Goal: Information Seeking & Learning: Find specific fact

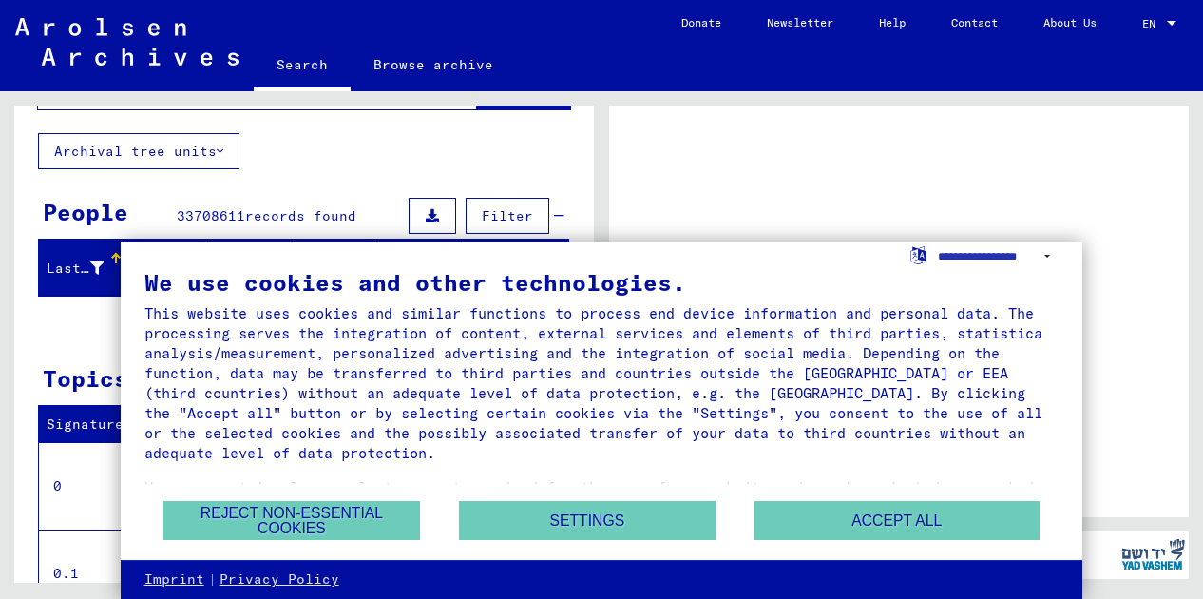
scroll to position [94, 0]
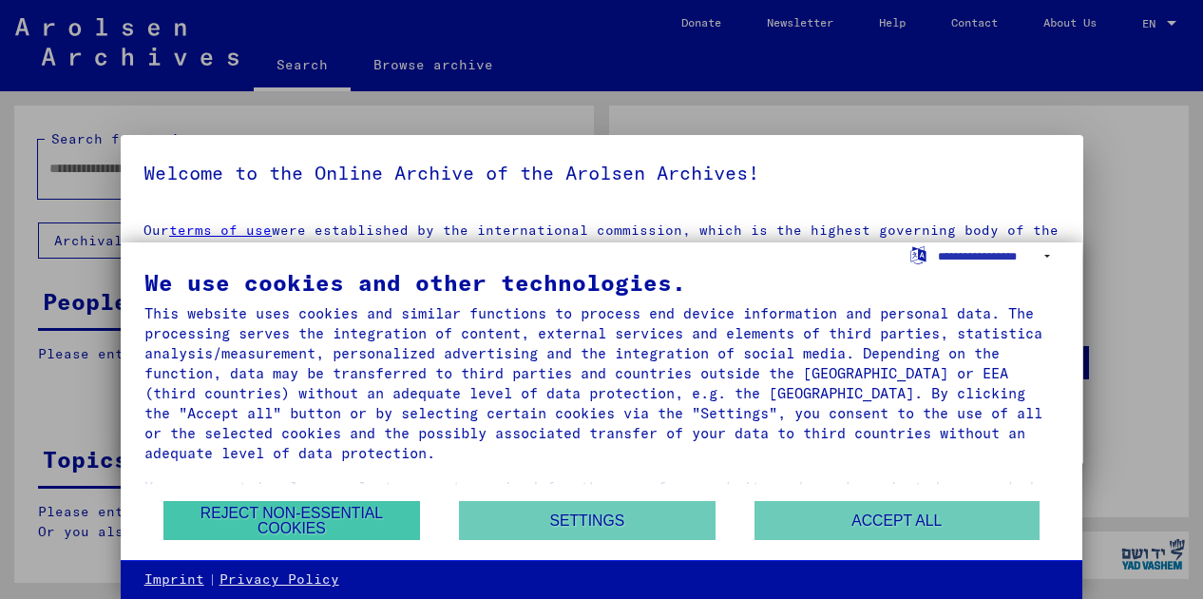
type input "********"
click at [357, 522] on button "Reject non-essential cookies" at bounding box center [291, 520] width 257 height 39
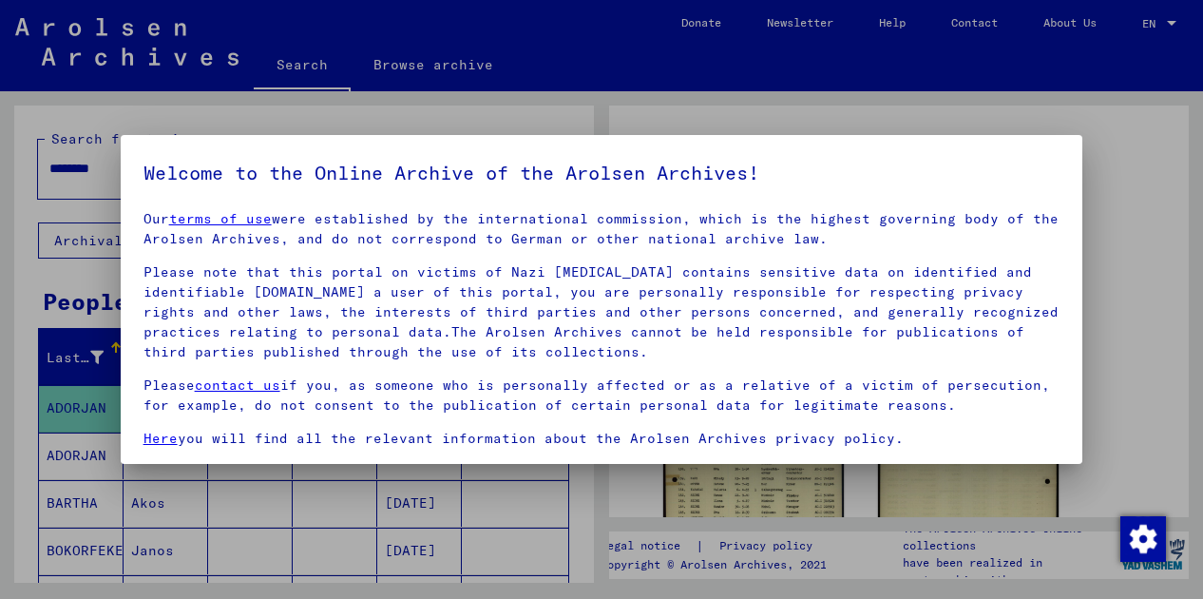
scroll to position [0, 0]
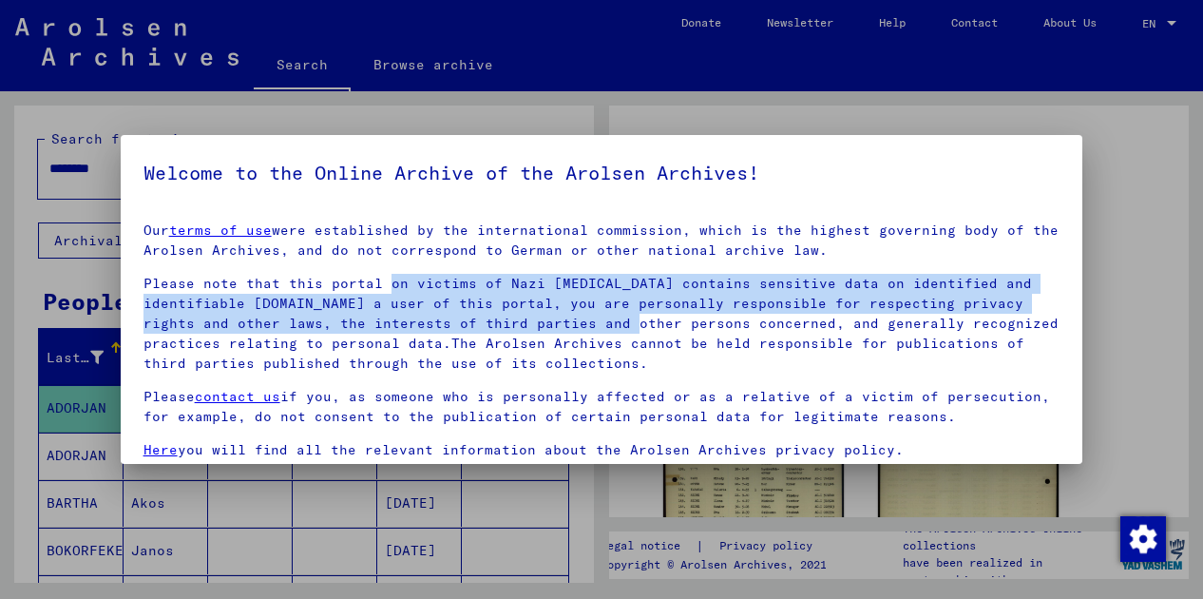
drag, startPoint x: 383, startPoint y: 271, endPoint x: 615, endPoint y: 316, distance: 236.3
click at [615, 316] on div "Our terms of use were established by the international commission, which is the…" at bounding box center [601, 376] width 917 height 313
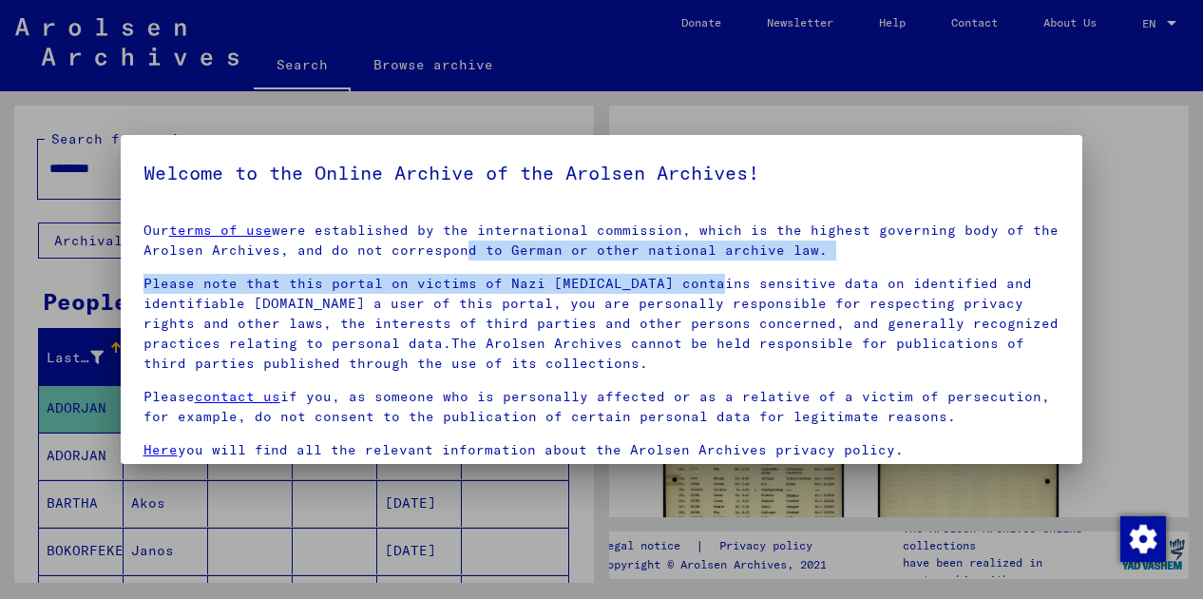
drag, startPoint x: 479, startPoint y: 247, endPoint x: 695, endPoint y: 267, distance: 216.6
click at [695, 267] on div "Our terms of use were established by the international commission, which is the…" at bounding box center [601, 376] width 917 height 313
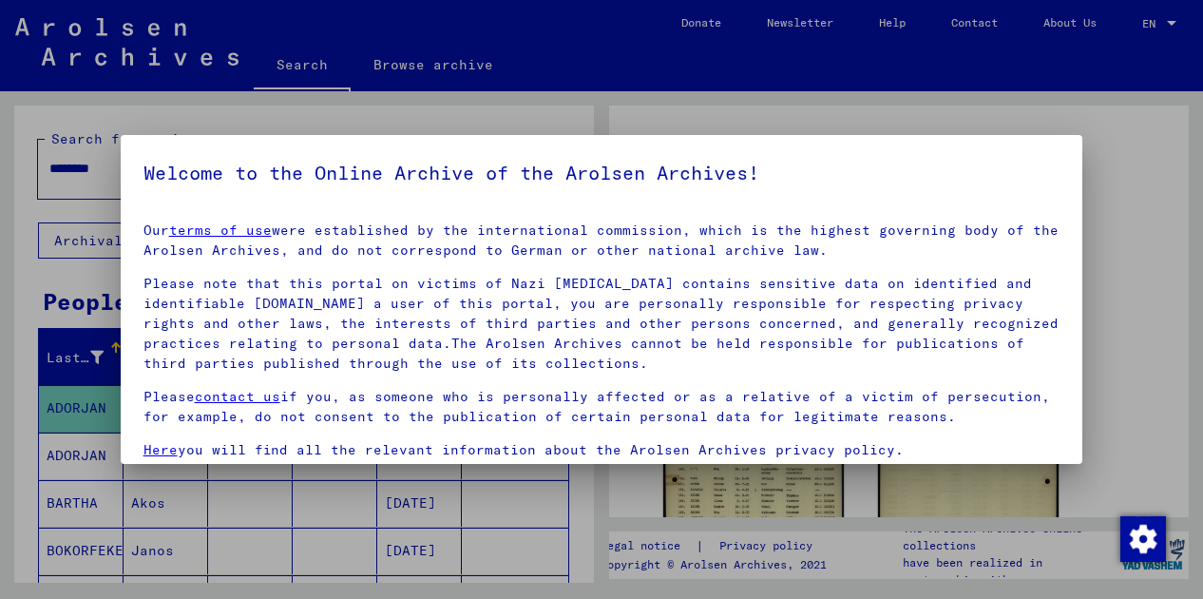
click at [754, 286] on p "Please note that this portal on victims of Nazi [MEDICAL_DATA] contains sensiti…" at bounding box center [601, 324] width 917 height 100
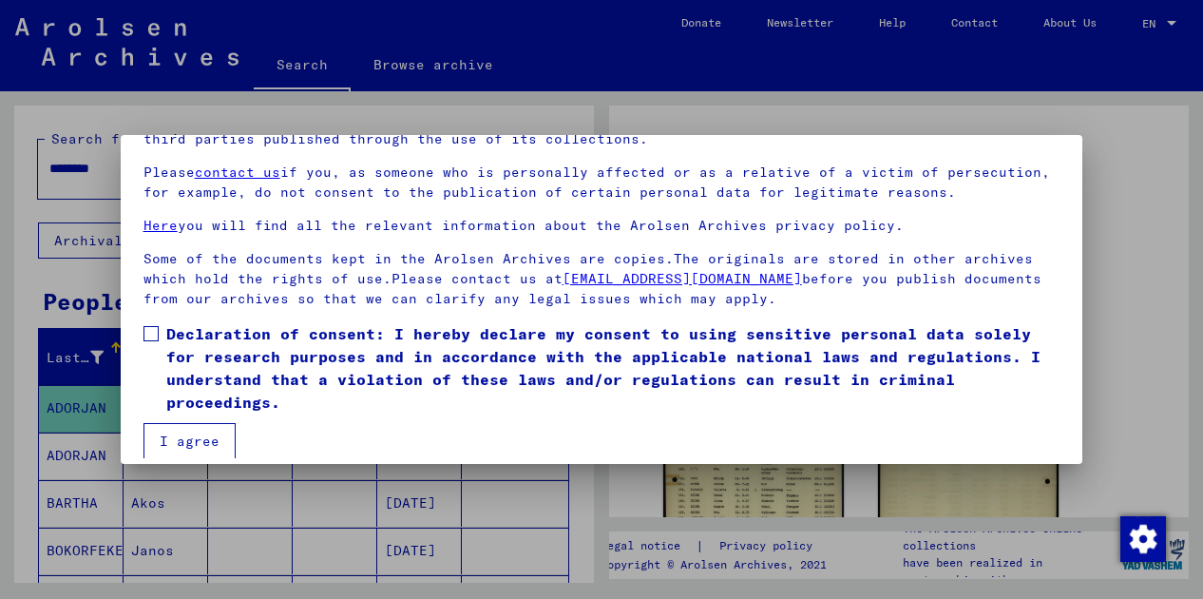
scroll to position [143, 0]
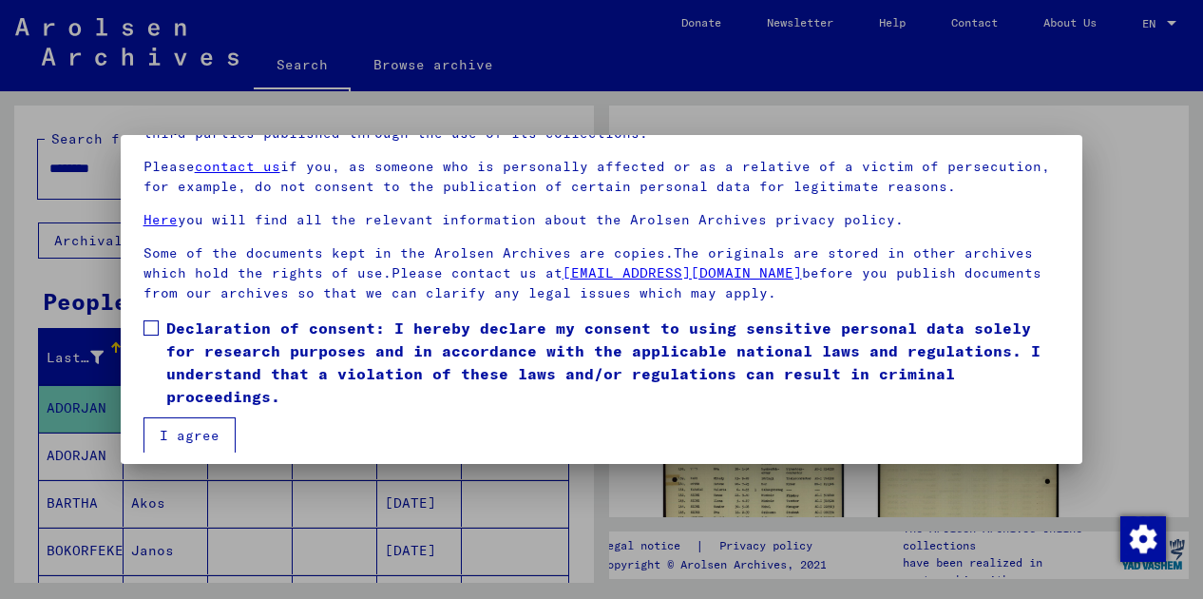
click at [139, 299] on mat-dialog-content "Our terms of use were established by the international commission, which is the…" at bounding box center [602, 259] width 963 height 390
click at [151, 320] on span at bounding box center [150, 327] width 15 height 15
click at [198, 436] on button "I agree" at bounding box center [189, 435] width 92 height 36
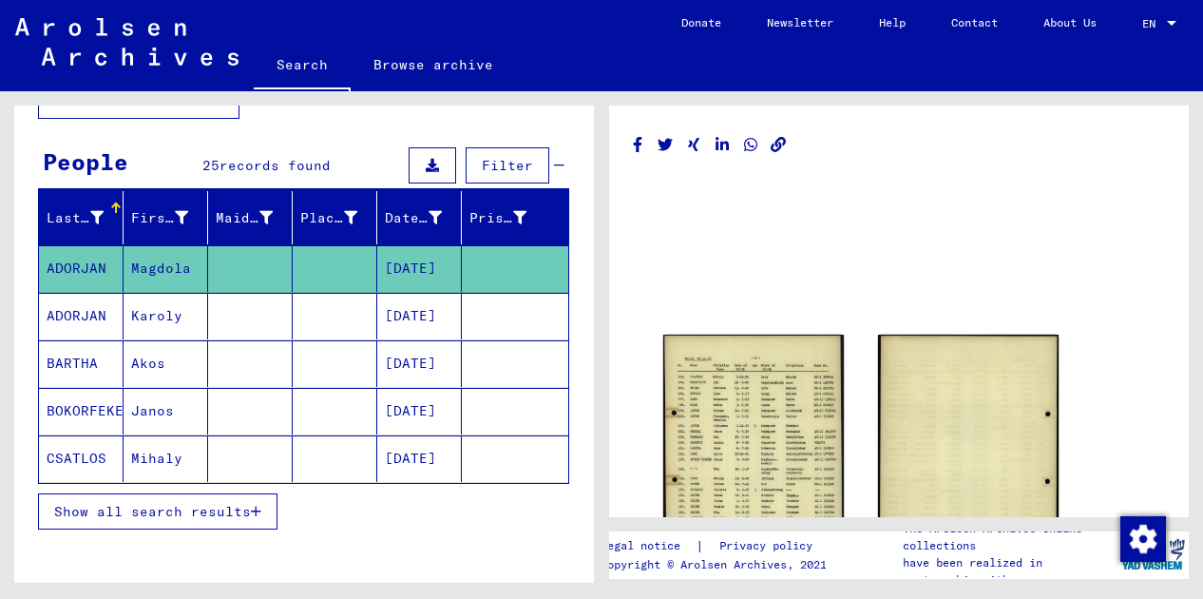
scroll to position [141, 0]
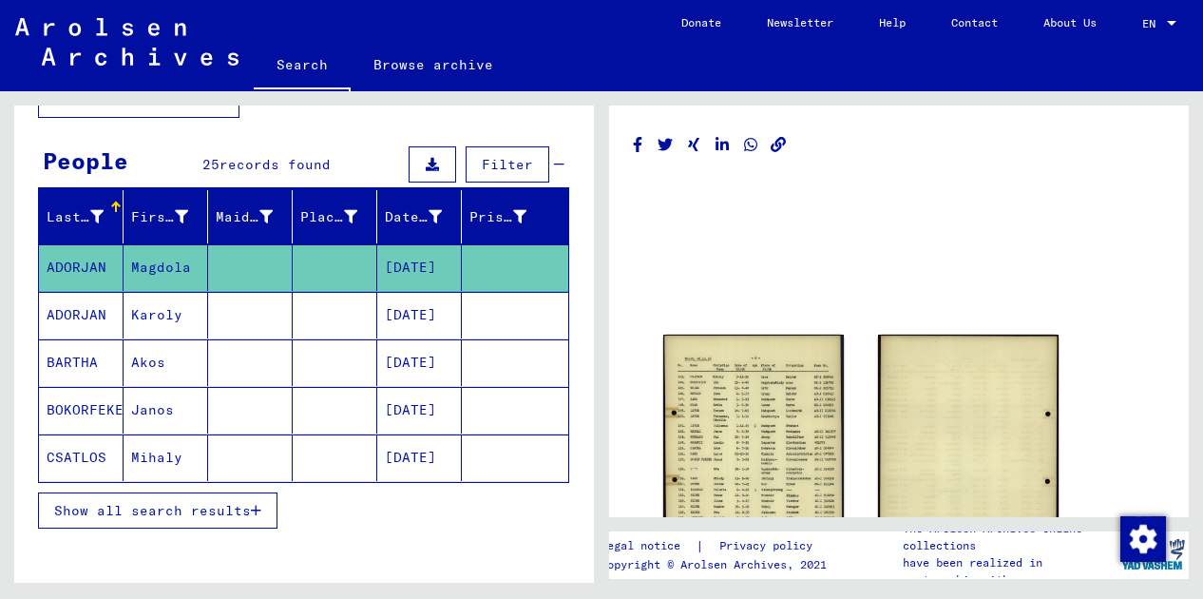
click at [91, 461] on mat-cell "CSATLOS" at bounding box center [81, 457] width 85 height 47
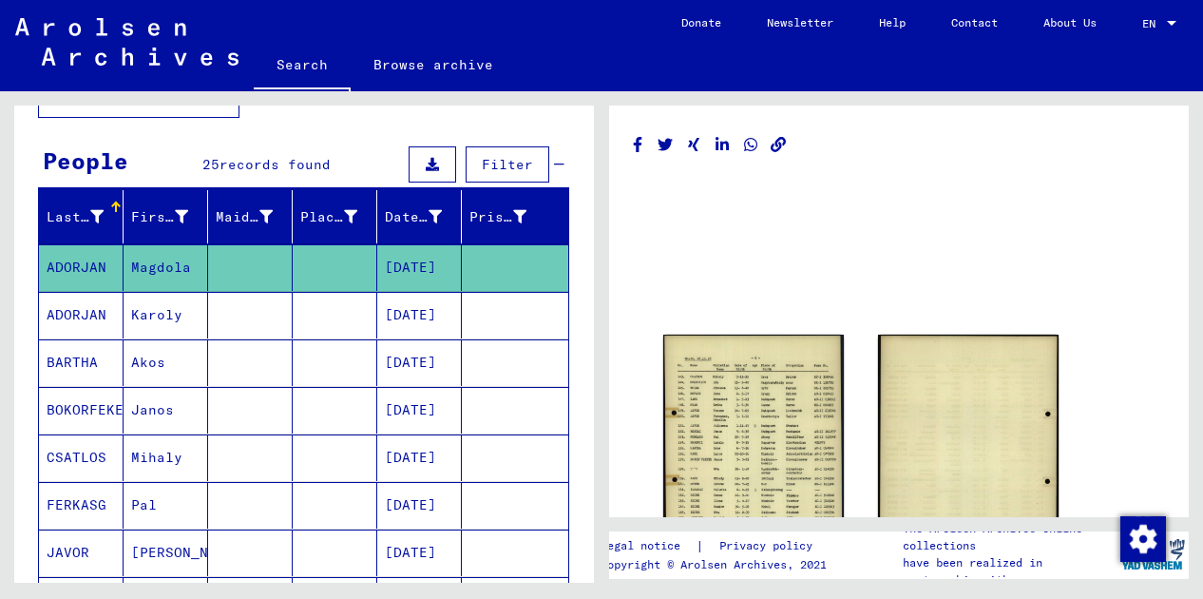
click at [377, 444] on mat-cell "[DATE]" at bounding box center [419, 457] width 85 height 47
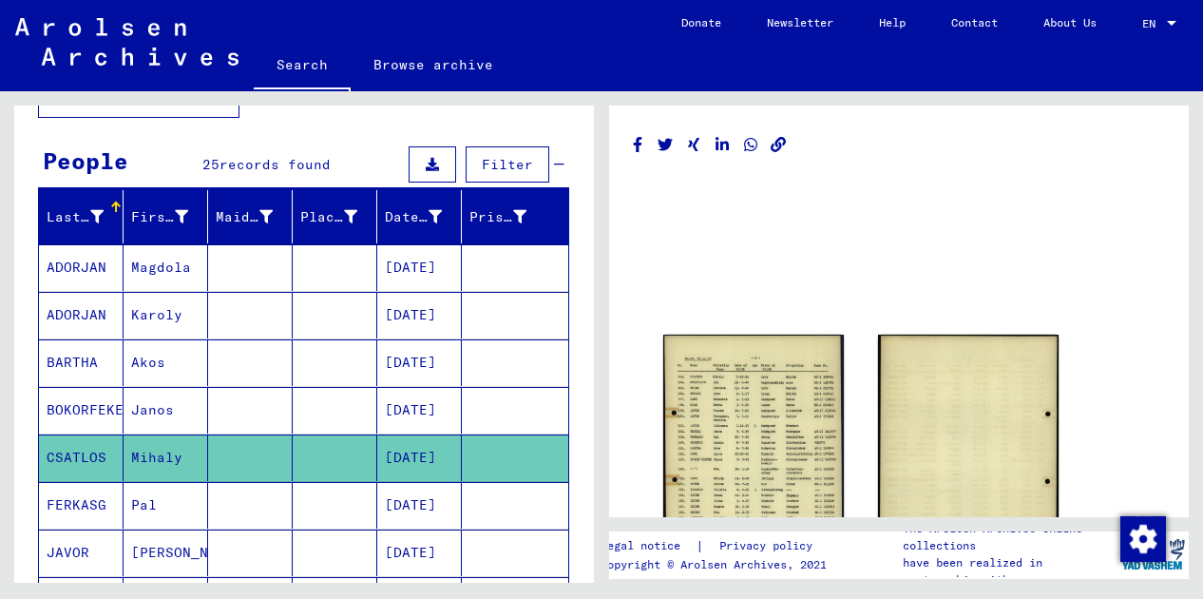
click at [420, 457] on mat-cell "[DATE]" at bounding box center [419, 457] width 85 height 47
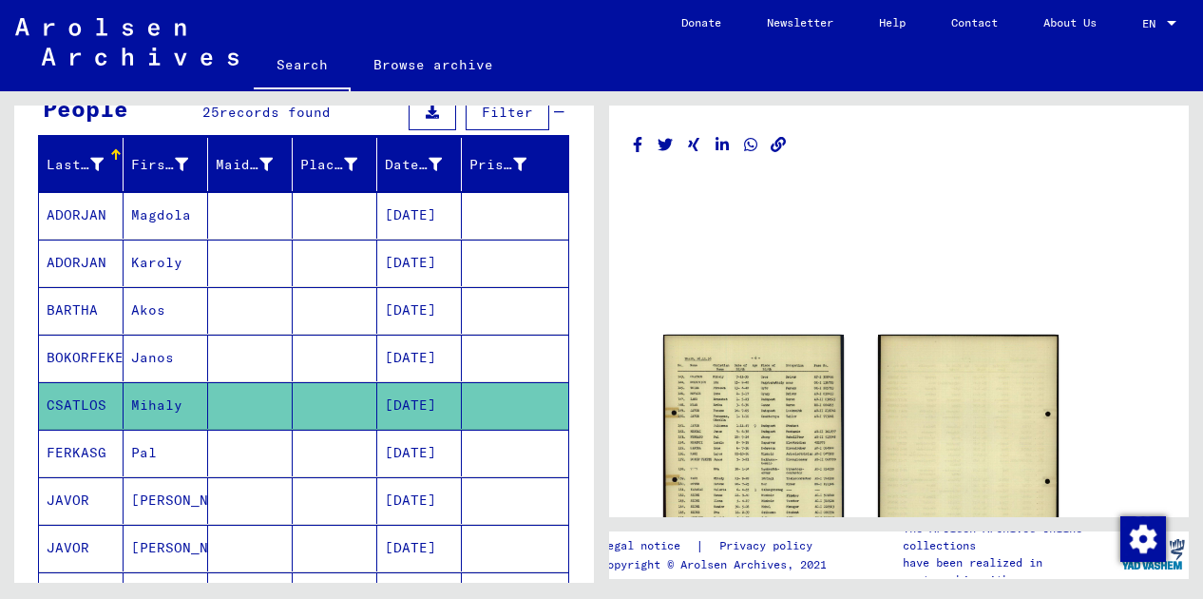
scroll to position [209, 0]
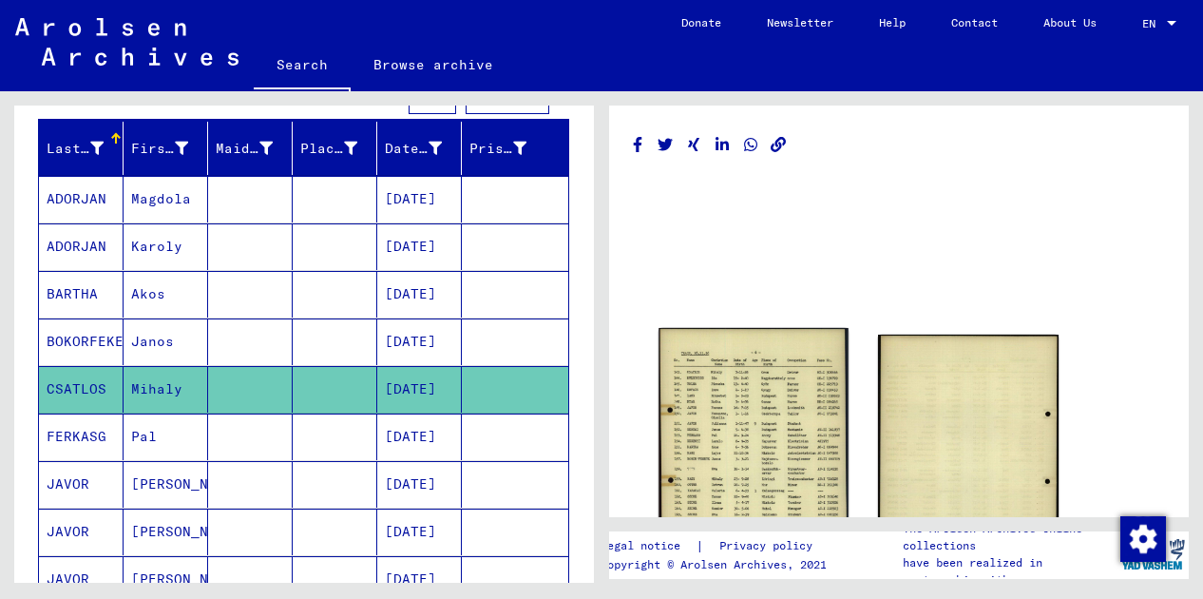
click at [739, 455] on img at bounding box center [753, 459] width 190 height 263
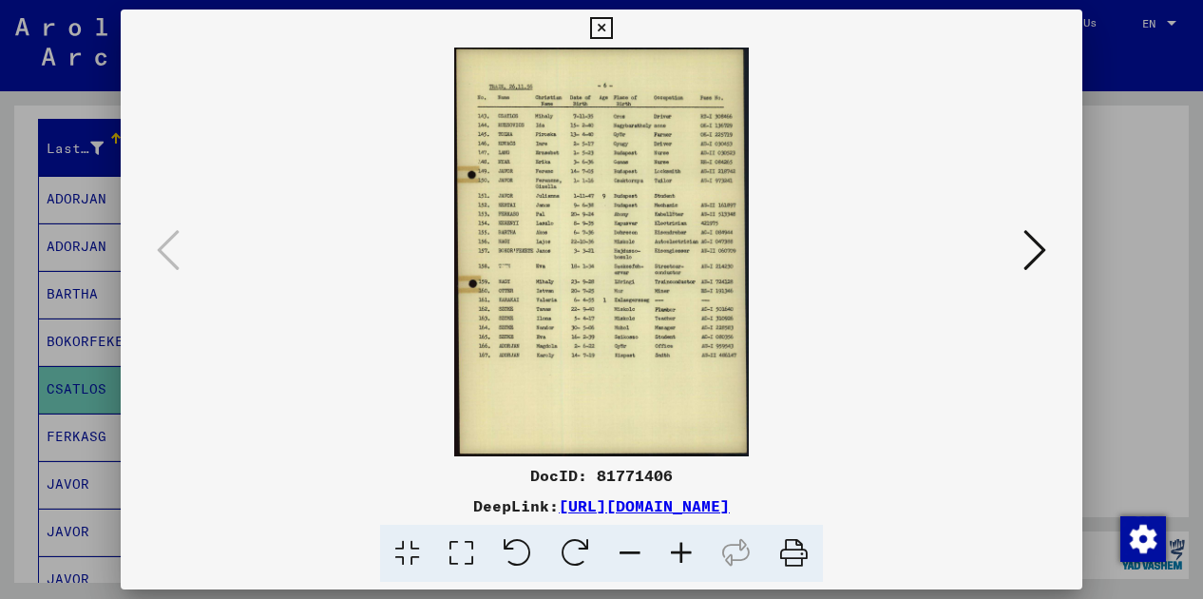
click at [1123, 212] on div at bounding box center [601, 299] width 1203 height 599
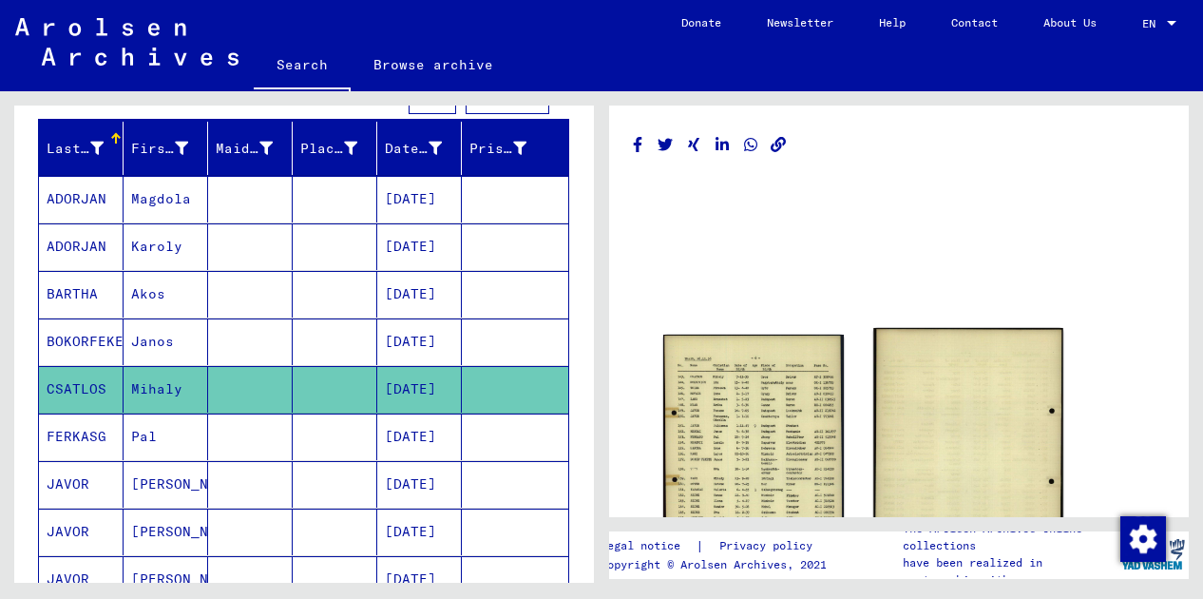
click at [984, 394] on img at bounding box center [968, 460] width 190 height 265
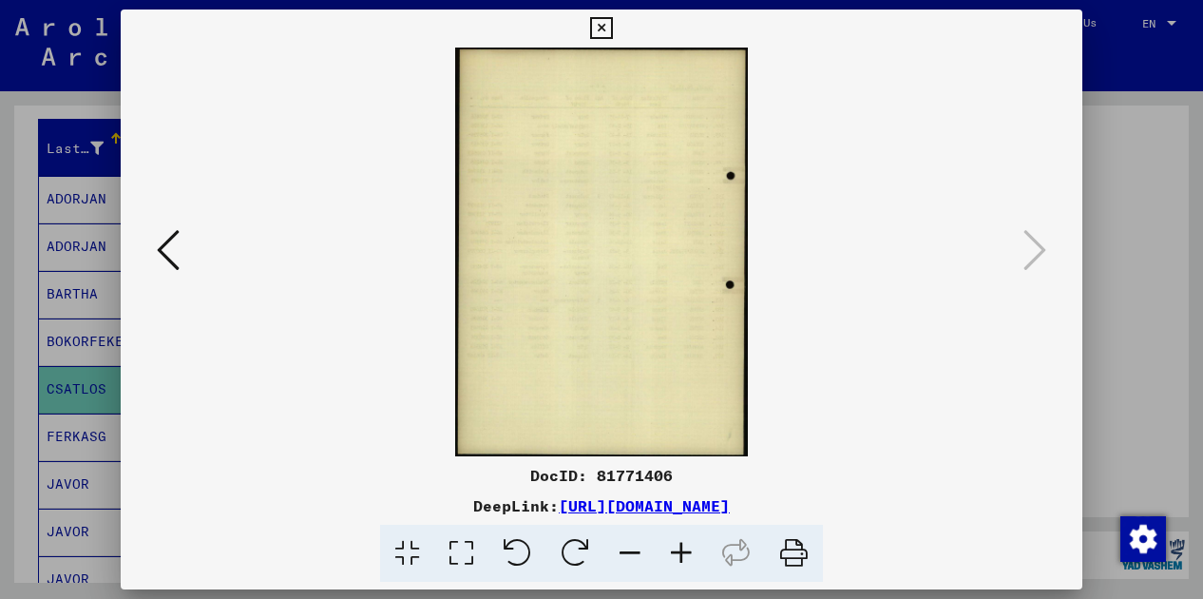
click at [1129, 225] on div at bounding box center [601, 299] width 1203 height 599
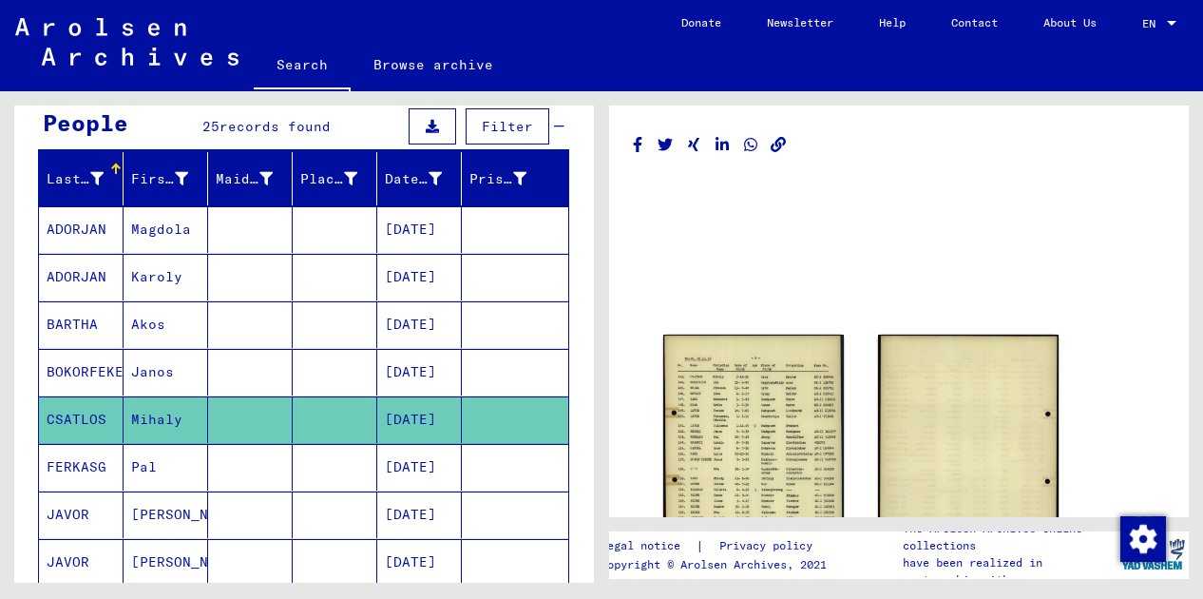
scroll to position [0, 0]
